Goal: Task Accomplishment & Management: Use online tool/utility

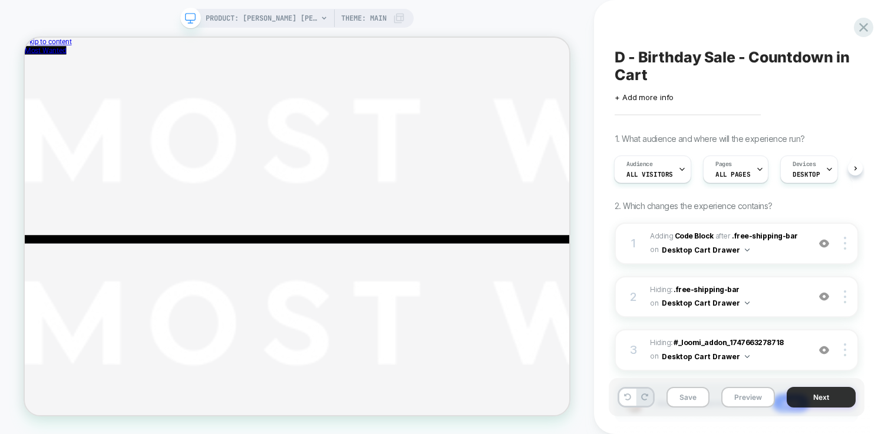
click at [811, 400] on button "Next" at bounding box center [821, 397] width 69 height 21
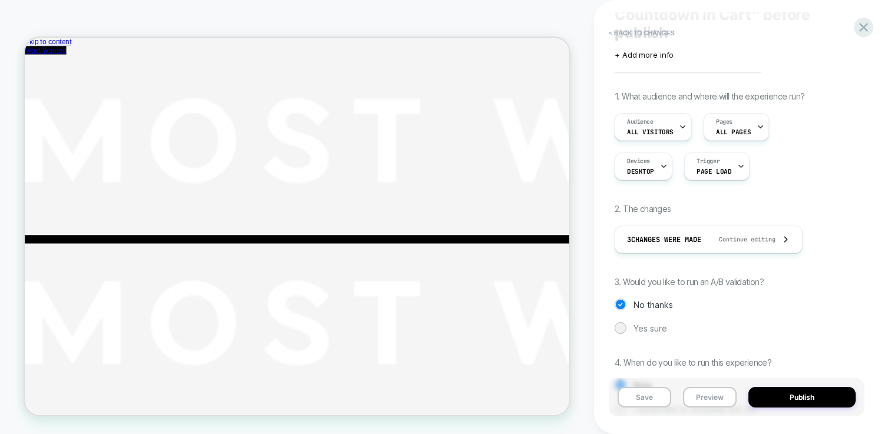
scroll to position [117, 0]
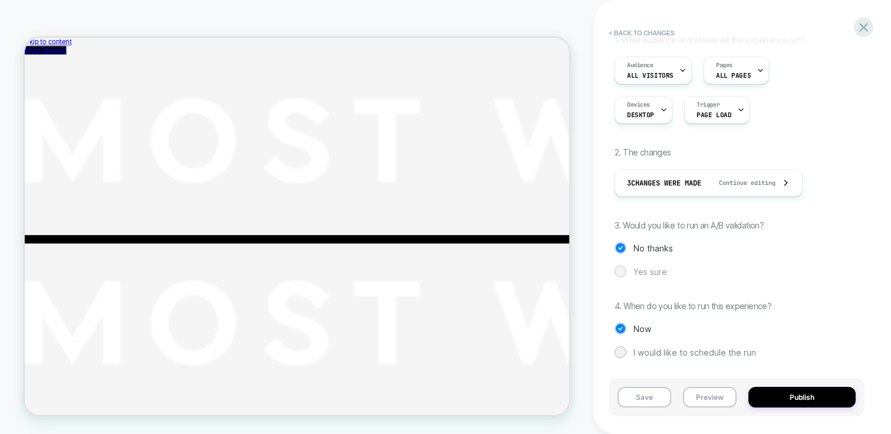
click at [648, 275] on span "Yes sure" at bounding box center [651, 272] width 34 height 10
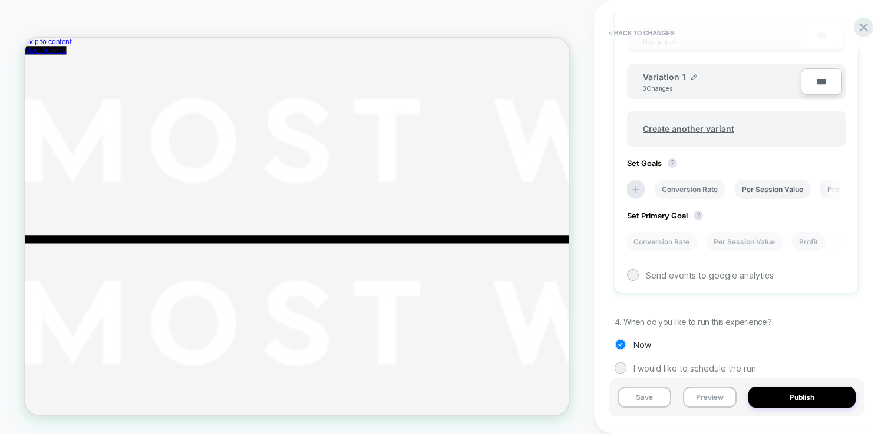
scroll to position [419, 0]
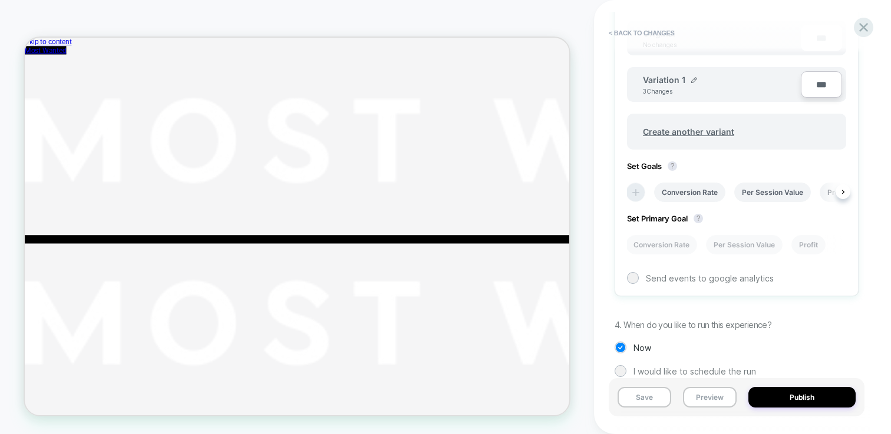
click at [0, 0] on icon at bounding box center [0, 0] width 0 height 0
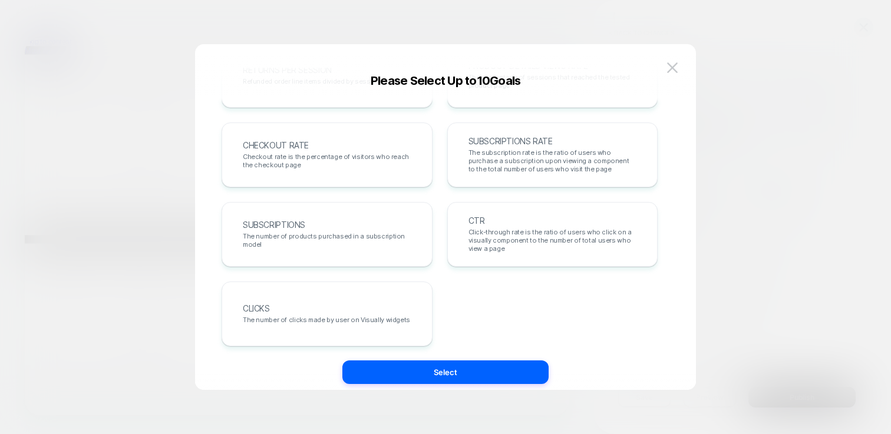
scroll to position [462, 0]
click at [0, 0] on div "Please Select Up to 10 Goals" at bounding box center [0, 0] width 0 height 0
click at [664, 67] on button at bounding box center [673, 68] width 18 height 18
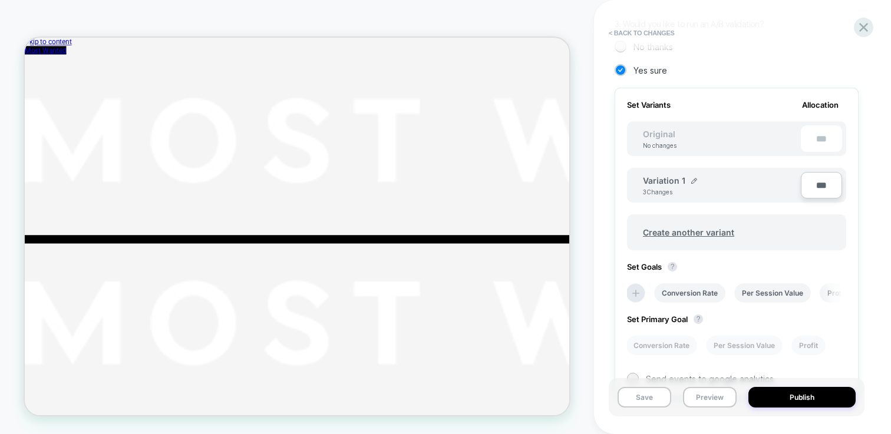
scroll to position [205, 0]
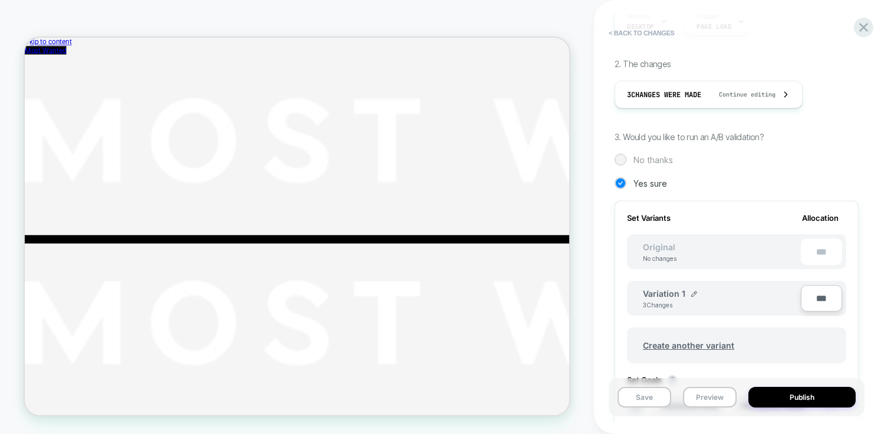
click at [651, 159] on span "No thanks" at bounding box center [653, 160] width 39 height 10
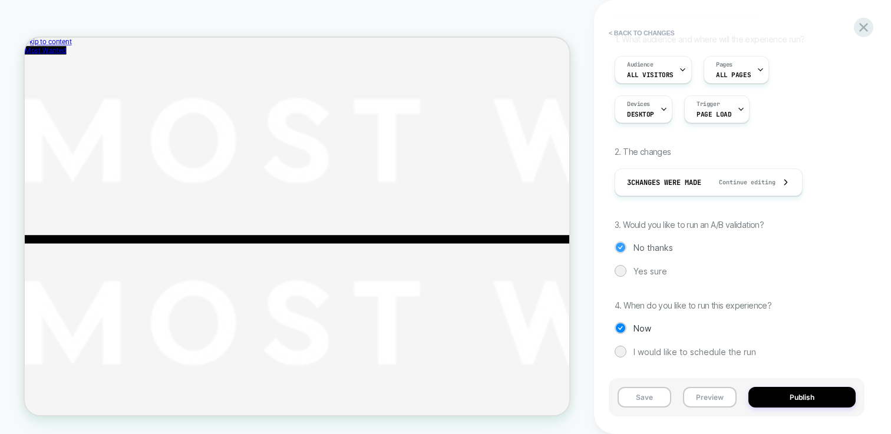
scroll to position [117, 0]
click at [0, 0] on div "< Back to changes Review " D - Birthday Sale - Countdown in Cart " before publi…" at bounding box center [0, 0] width 0 height 0
click at [0, 0] on icon at bounding box center [0, 0] width 0 height 0
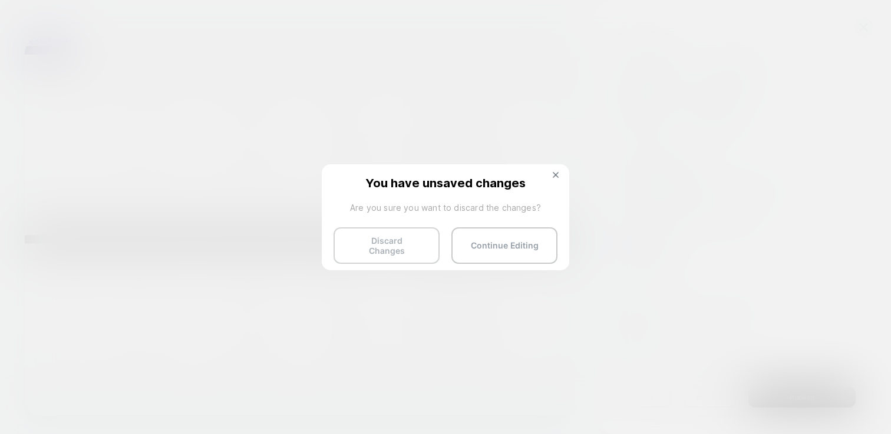
click at [374, 245] on button "Discard Changes" at bounding box center [387, 246] width 106 height 37
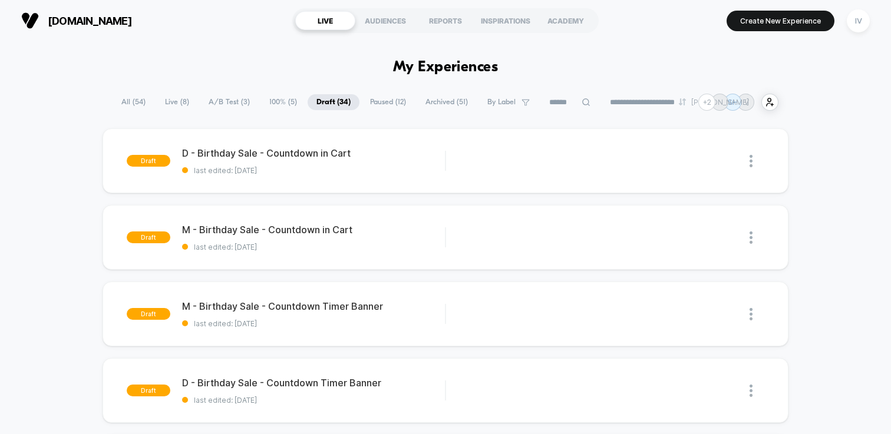
click at [221, 97] on span "A/B Test ( 3 )" at bounding box center [229, 102] width 59 height 16
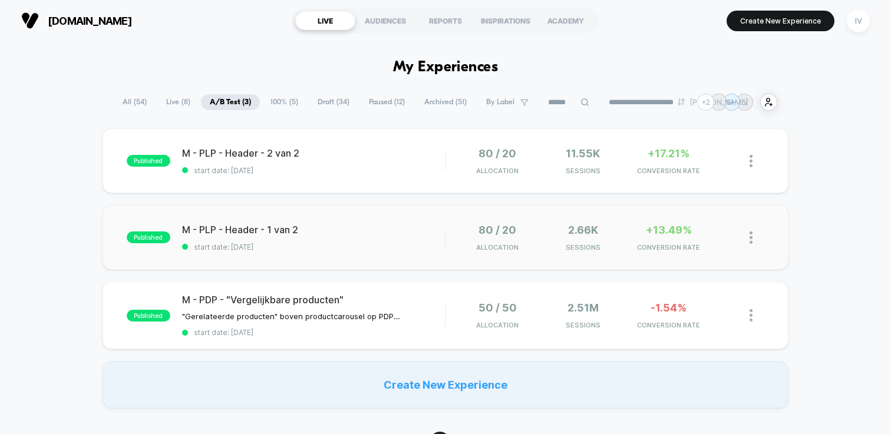
click at [350, 222] on div "published M - PLP - Header - 1 van 2 start date: 21-8-2025 80 / 20 Allocation 2…" at bounding box center [446, 237] width 686 height 65
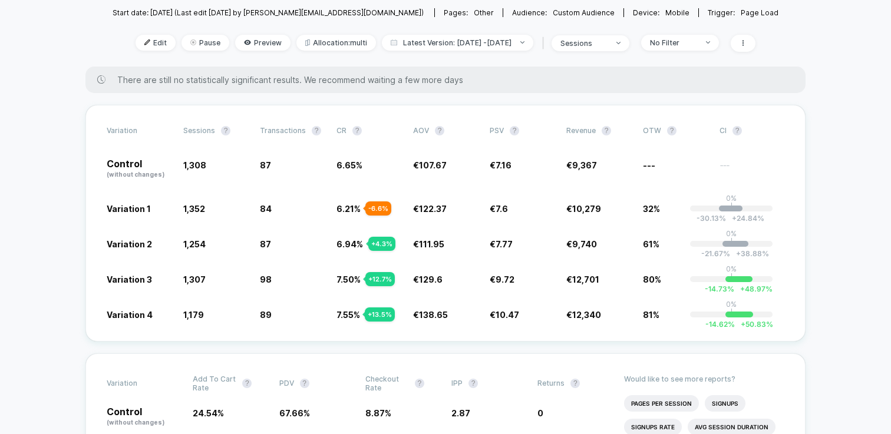
scroll to position [160, 0]
